Goal: Complete application form

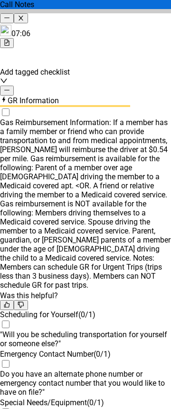
click at [150, 96] on div "GR Information" at bounding box center [85, 101] width 171 height 10
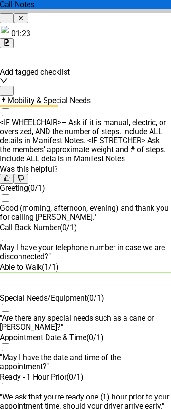
click at [150, 96] on div "Mobility & Special Needs" at bounding box center [85, 101] width 171 height 10
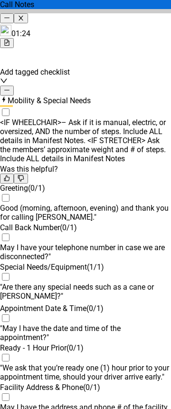
click at [149, 96] on div "Mobility & Special Needs" at bounding box center [85, 101] width 171 height 10
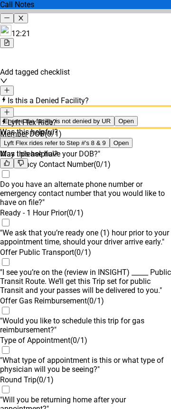
click at [42, 203] on div "Do you have an alternate phone number or emergency contact number that you woul…" at bounding box center [85, 193] width 171 height 27
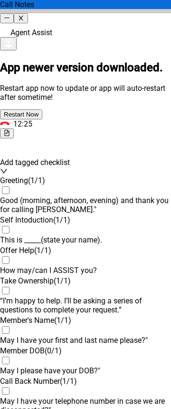
scroll to position [1050, 0]
